Goal: Information Seeking & Learning: Learn about a topic

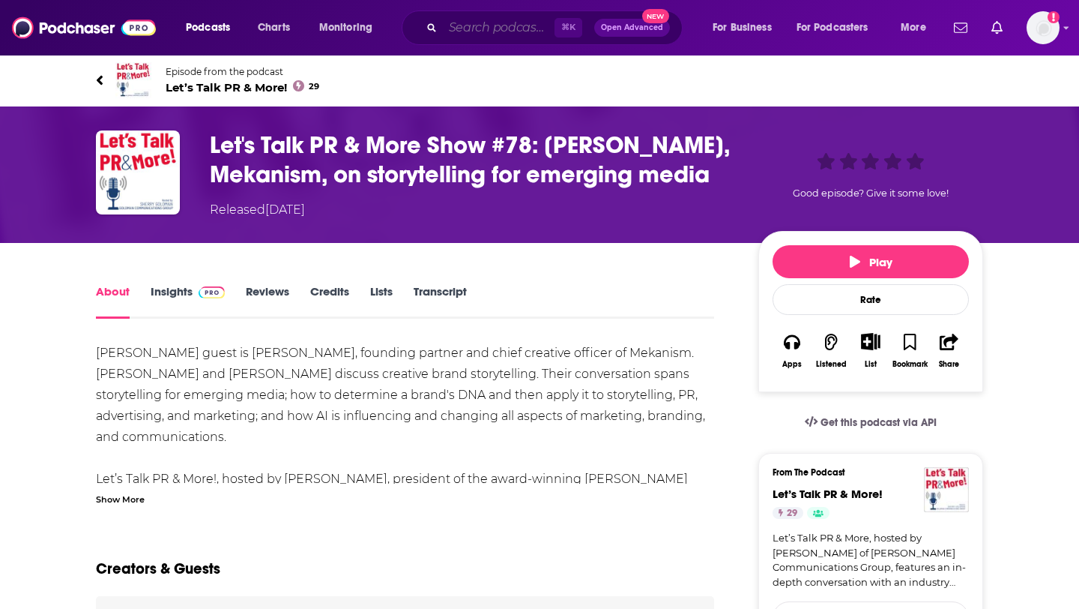
click at [468, 31] on input "Search podcasts, credits, & more..." at bounding box center [499, 28] width 112 height 24
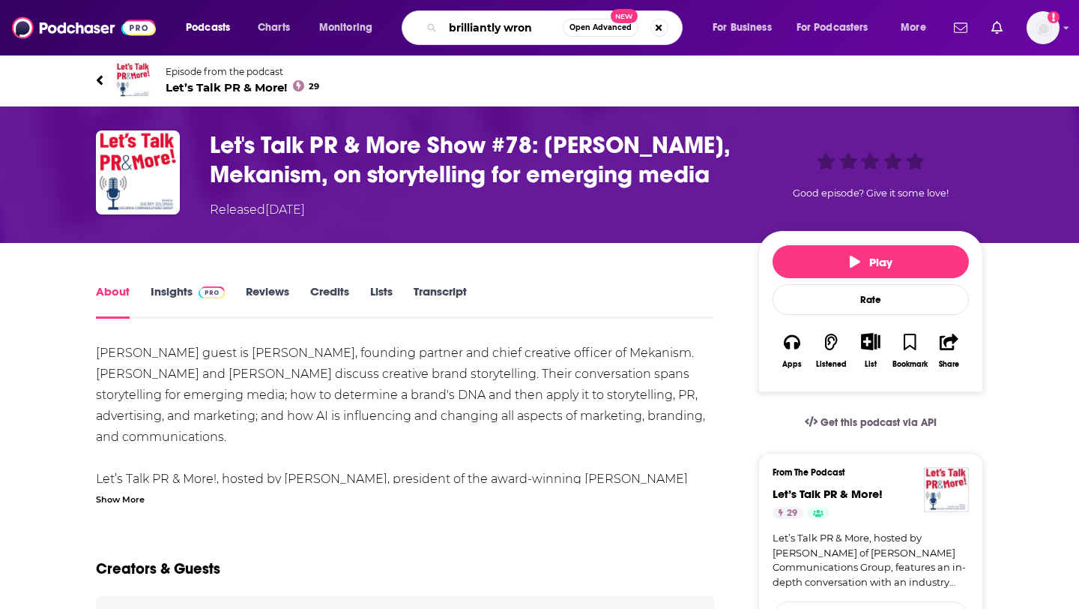
type input "brilliantly wrong"
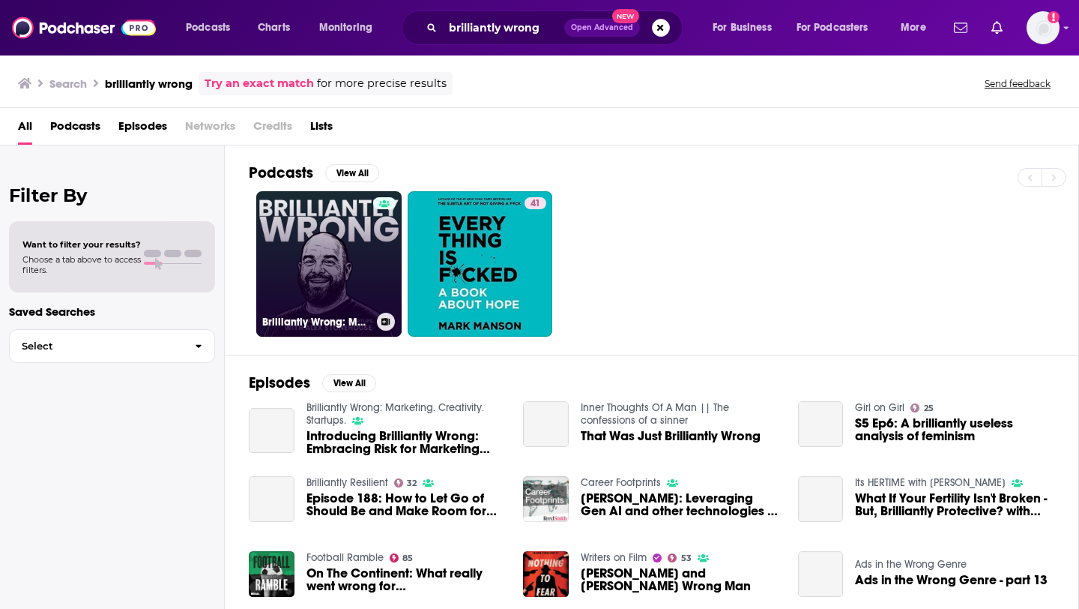
click at [346, 270] on link "Brilliantly Wrong: Marketing. Creativity. Startups." at bounding box center [328, 263] width 145 height 145
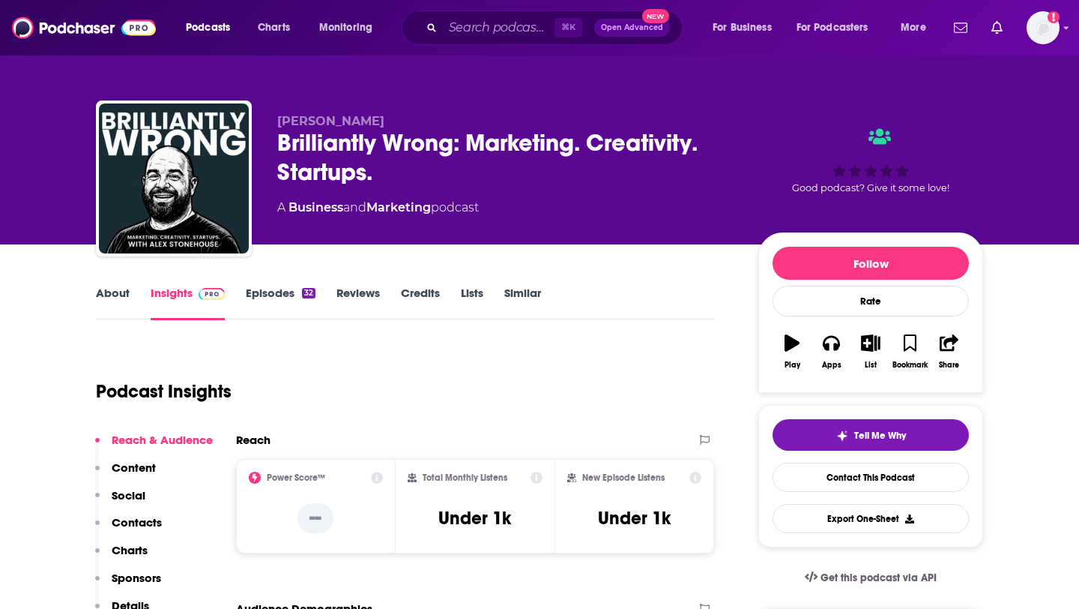
click at [274, 301] on link "Episodes 32" at bounding box center [281, 303] width 70 height 34
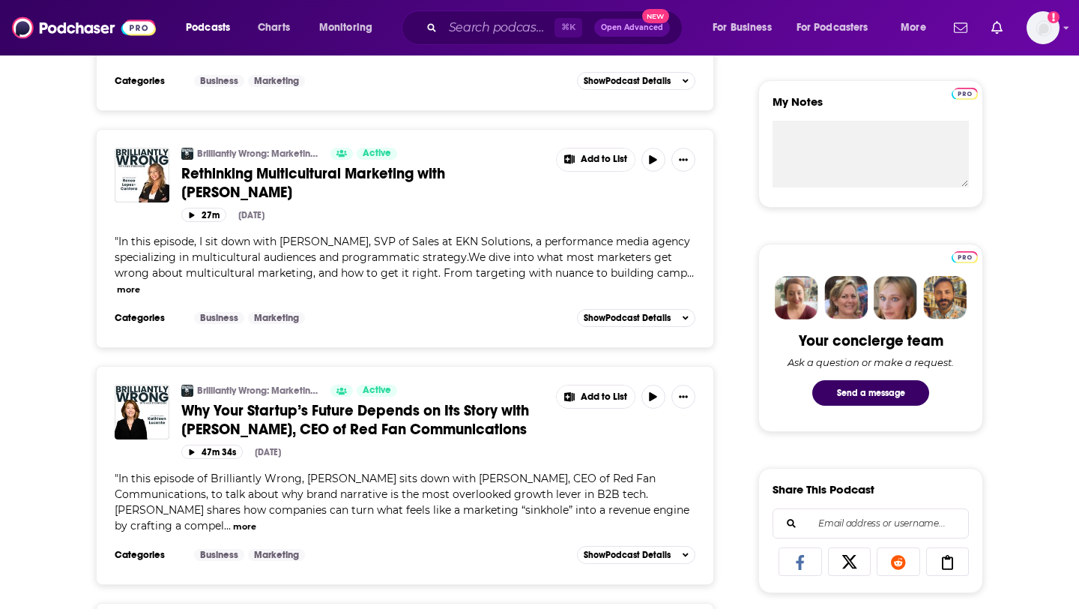
scroll to position [547, 0]
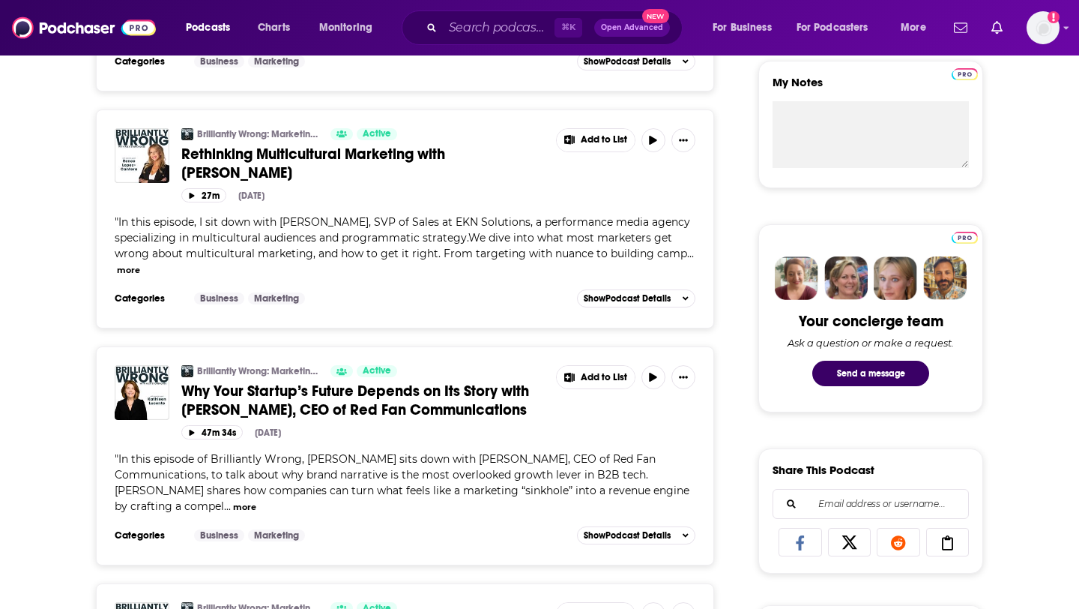
click at [410, 395] on span "Why Your Startup’s Future Depends on Its Story with [PERSON_NAME], CEO of Red F…" at bounding box center [355, 399] width 348 height 37
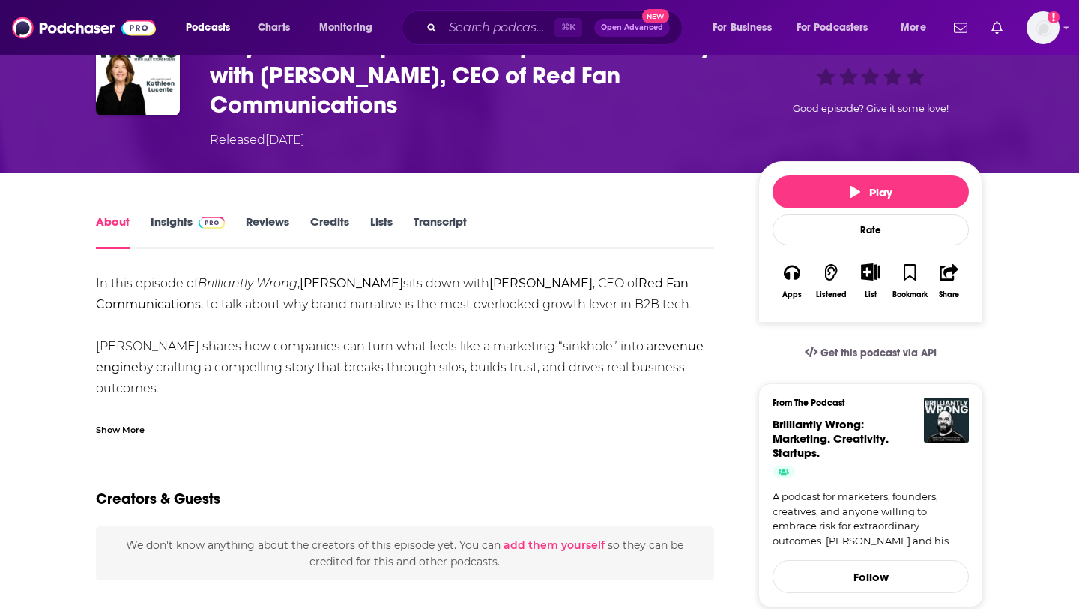
scroll to position [50, 0]
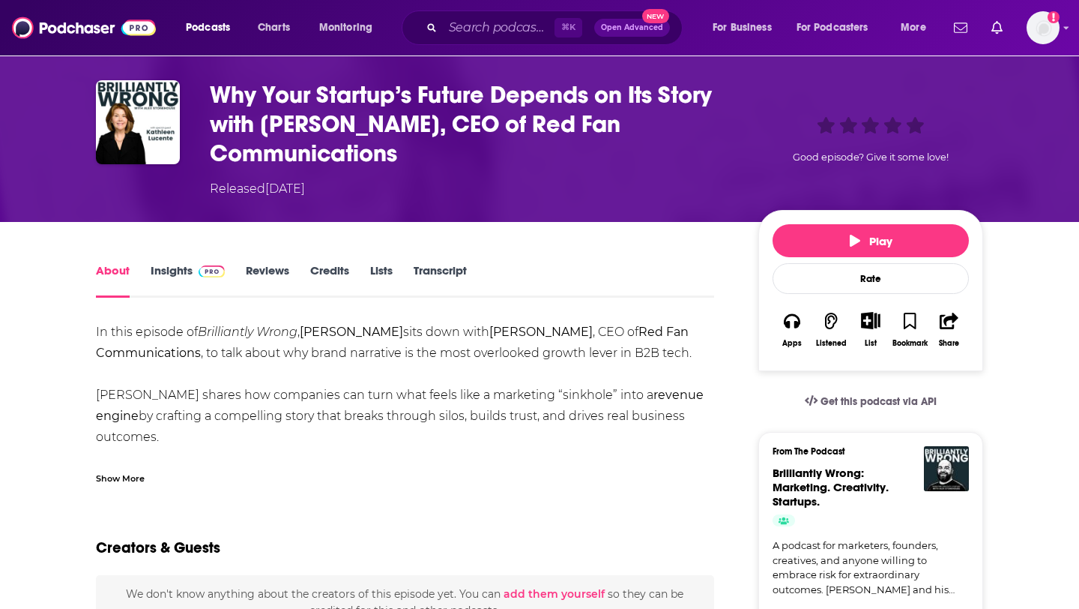
click at [172, 265] on link "Insights" at bounding box center [188, 280] width 74 height 34
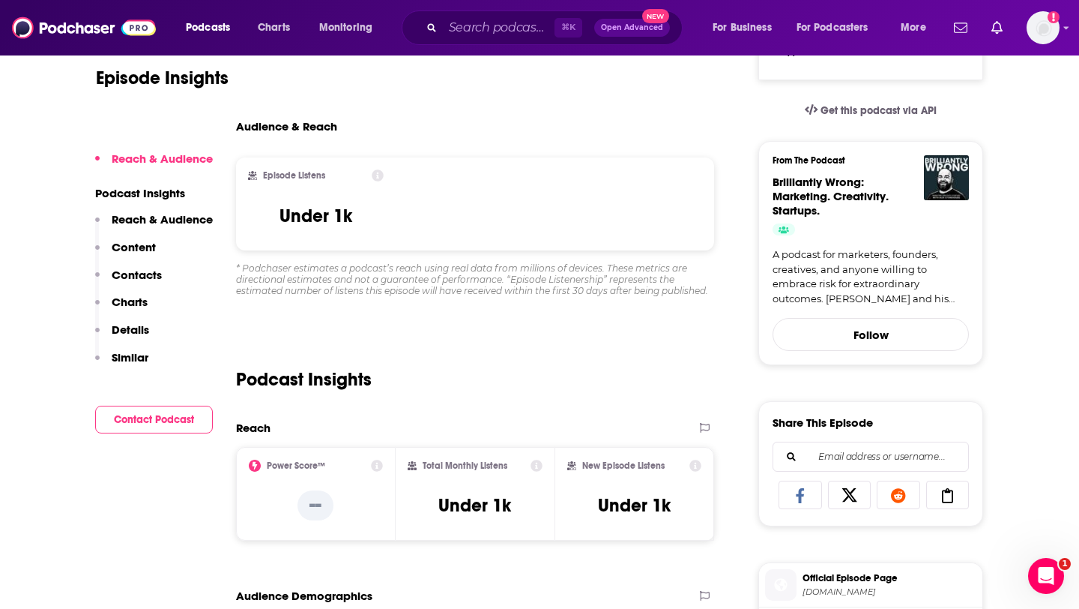
scroll to position [347, 0]
